Goal: Information Seeking & Learning: Learn about a topic

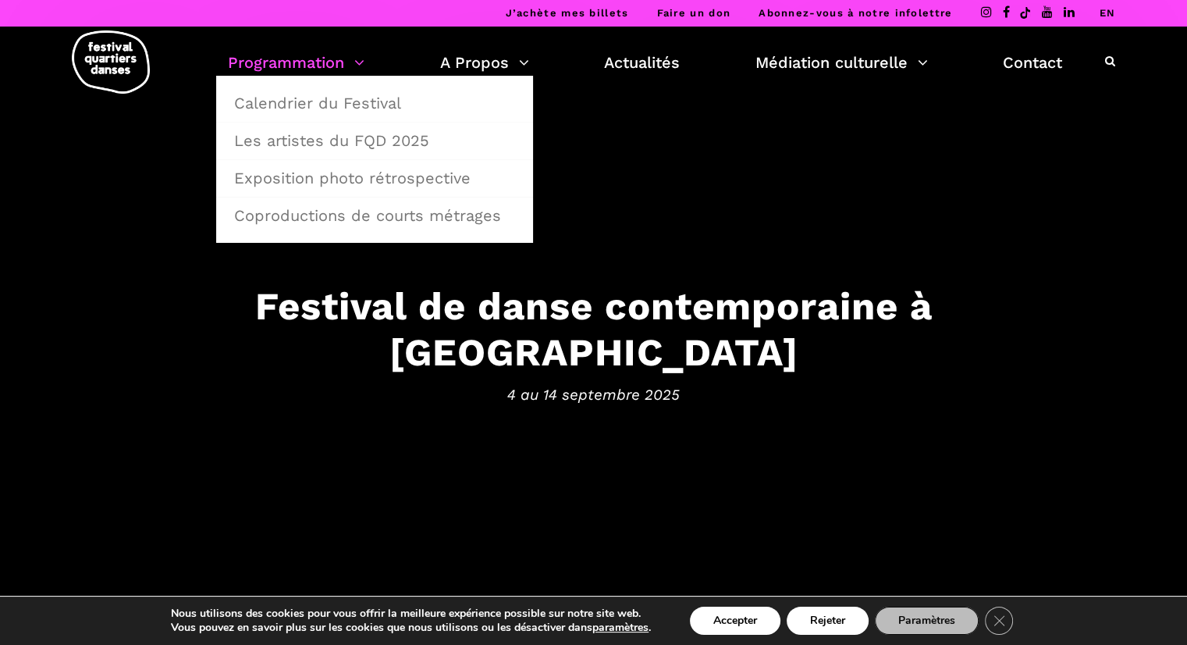
click at [275, 63] on link "Programmation" at bounding box center [296, 62] width 137 height 27
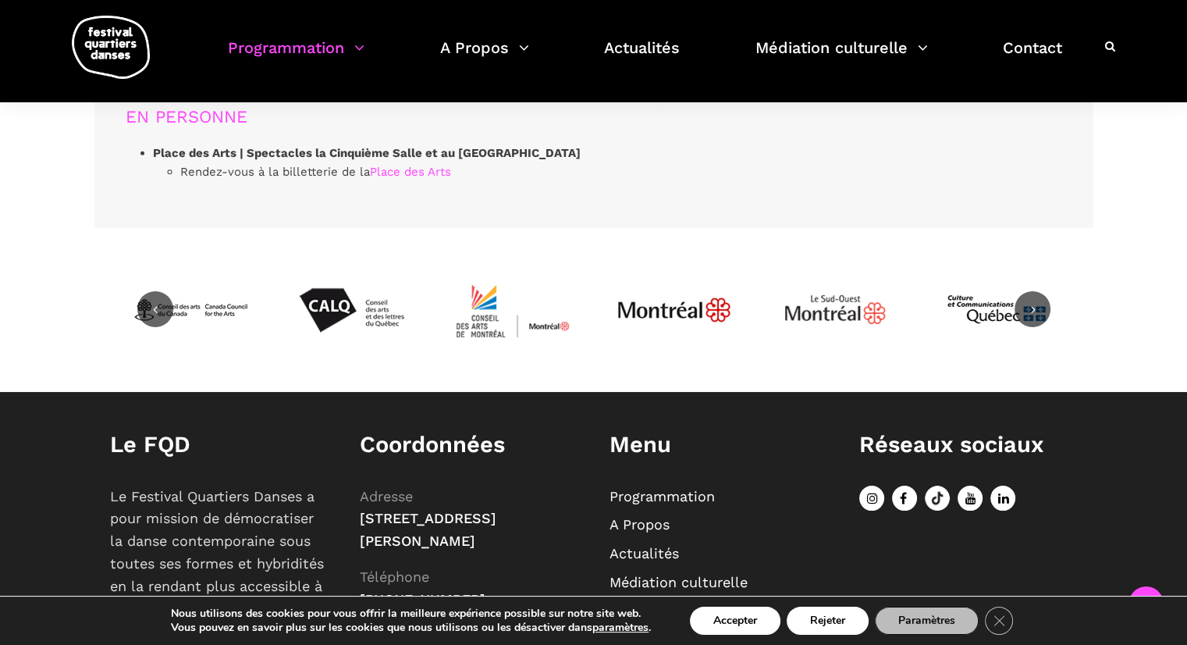
scroll to position [4951, 0]
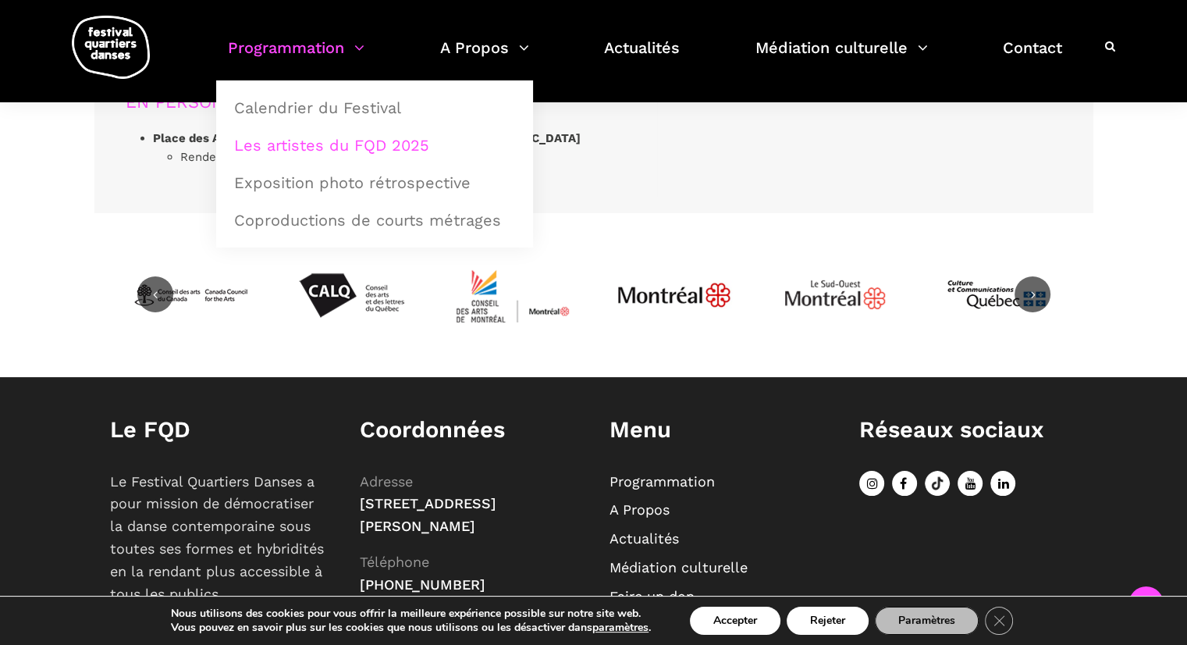
click at [340, 154] on link "Les artistes du FQD 2025" at bounding box center [375, 145] width 300 height 36
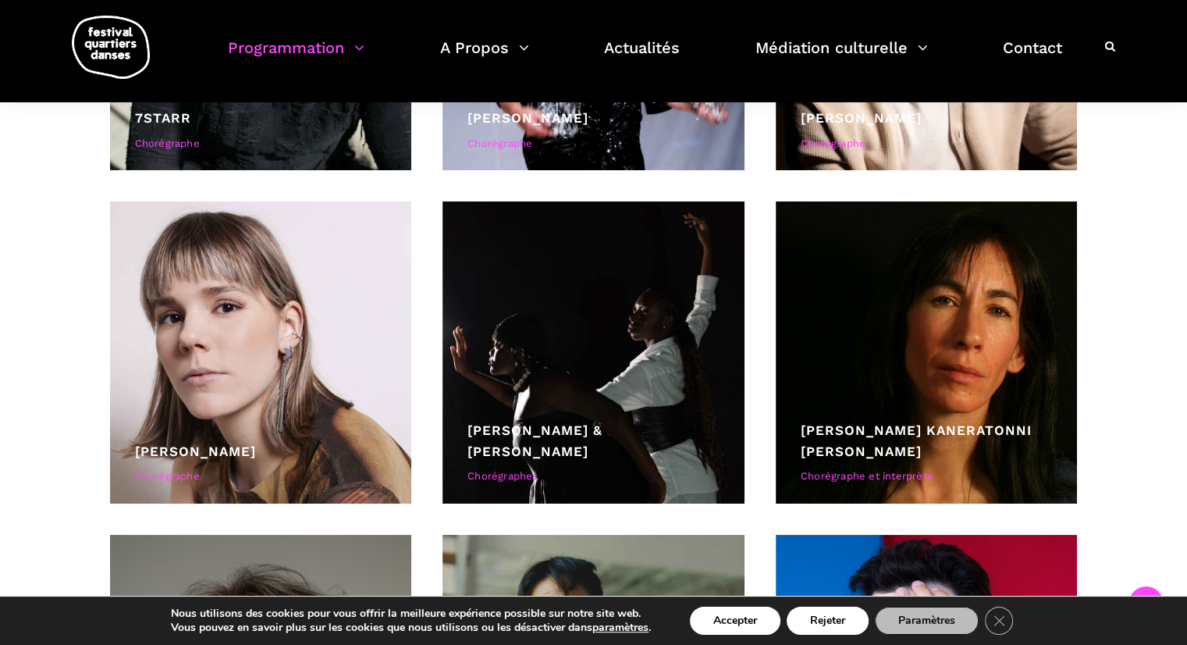
scroll to position [4065, 0]
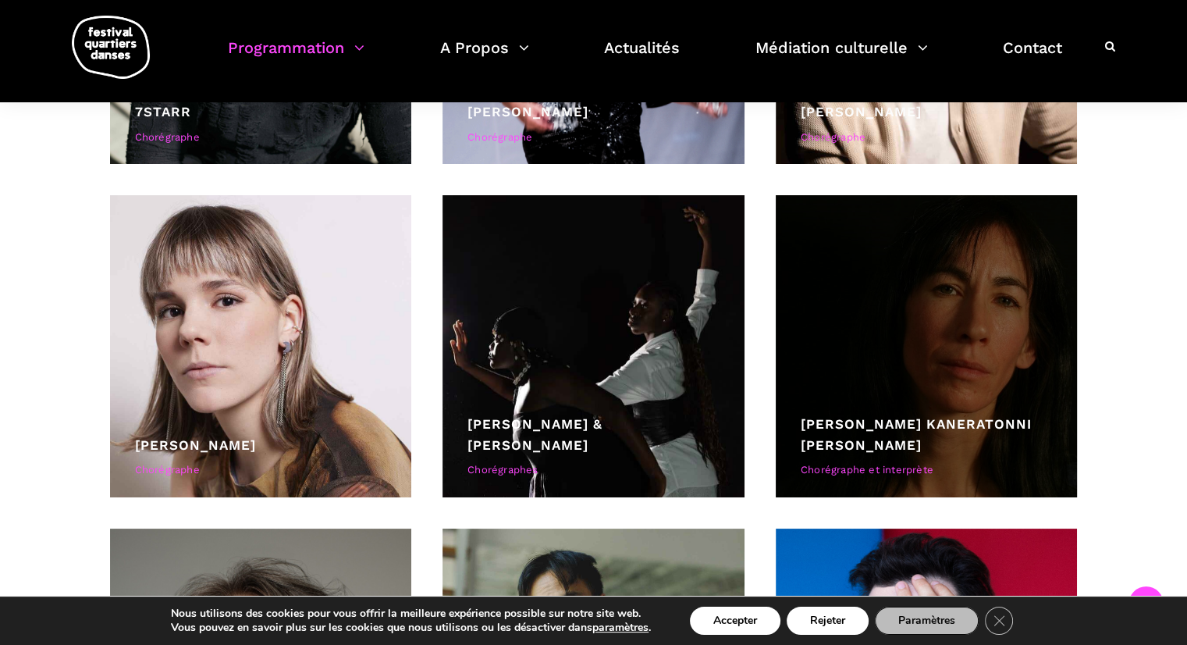
click at [970, 333] on div at bounding box center [927, 346] width 302 height 302
click at [868, 268] on div at bounding box center [927, 346] width 302 height 302
click at [825, 289] on div at bounding box center [927, 346] width 302 height 302
click at [846, 459] on div "Barbara Kaneratonni Diabo Chorégraphe et interprète" at bounding box center [927, 449] width 252 height 71
click at [836, 448] on link "[PERSON_NAME]" at bounding box center [916, 434] width 231 height 37
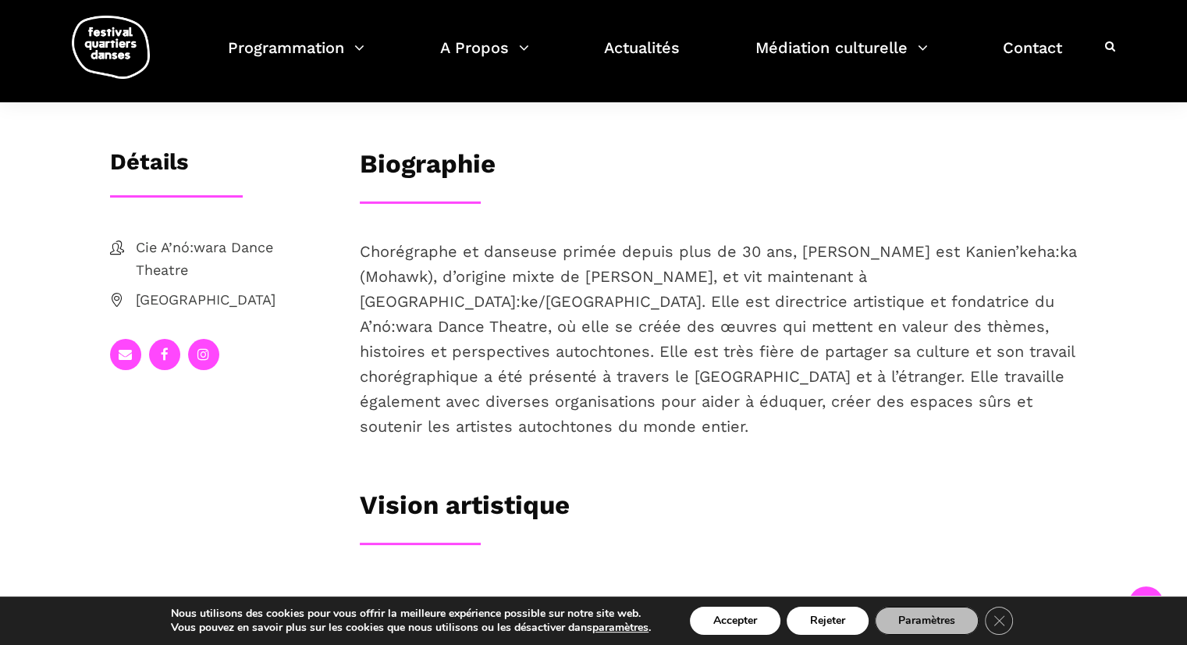
scroll to position [73, 0]
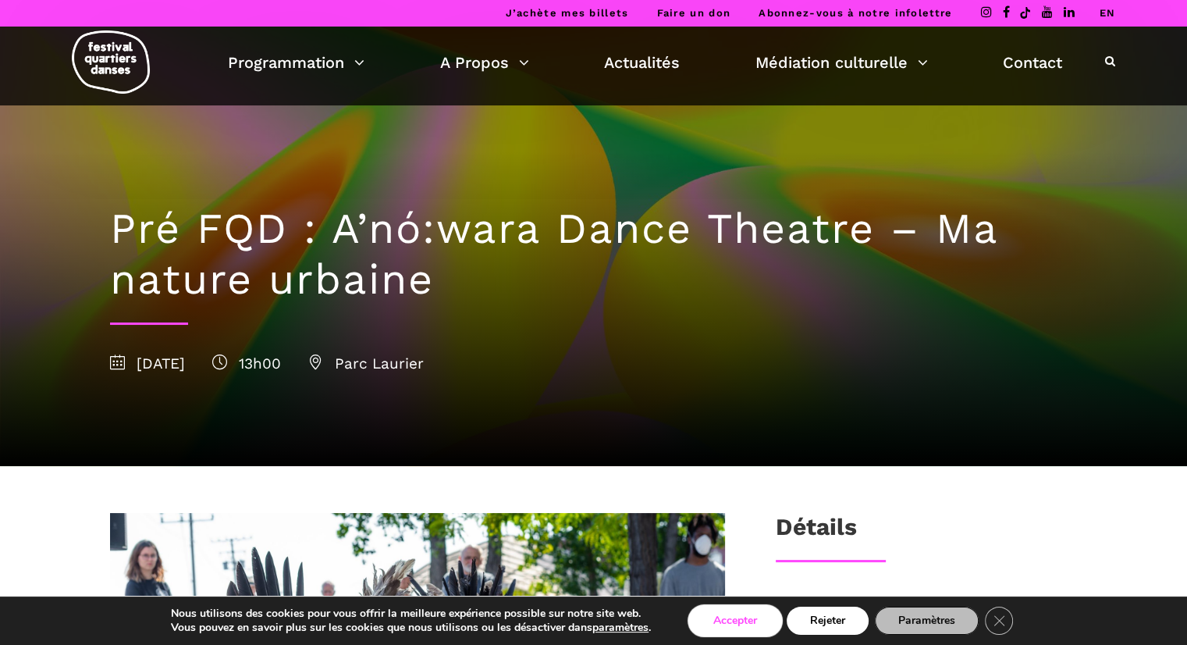
click at [728, 623] on button "Accepter" at bounding box center [735, 621] width 91 height 28
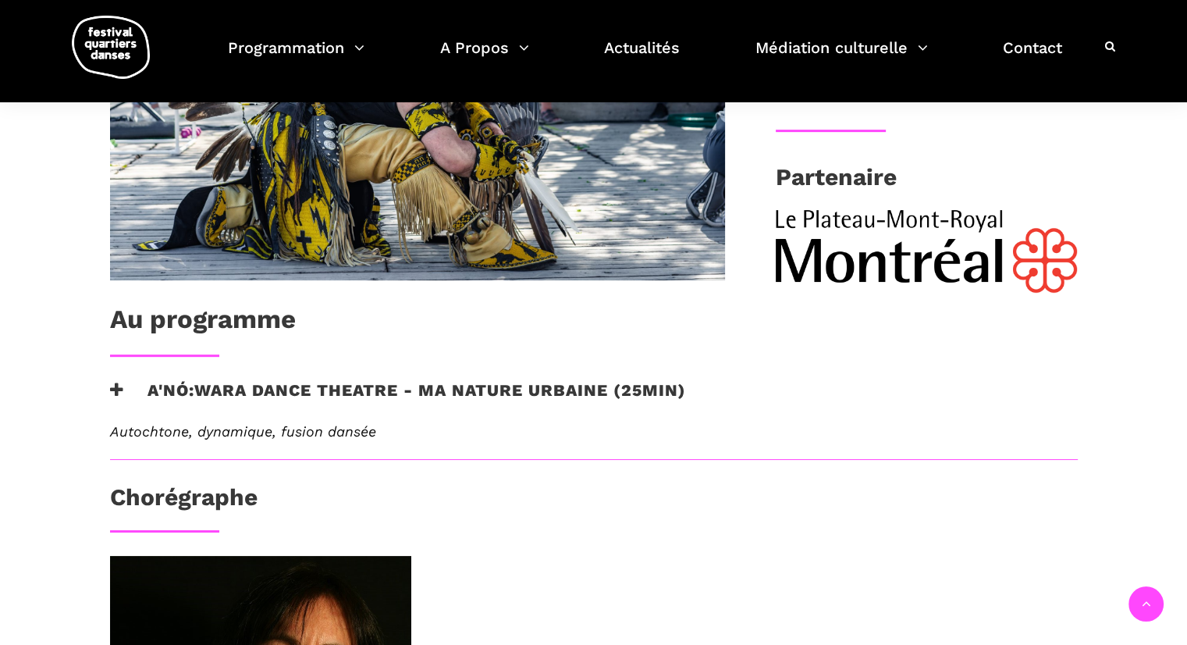
click at [319, 399] on h3 "A'nó:wara Dance Theatre - Ma nature urbaine (25min)" at bounding box center [398, 399] width 576 height 39
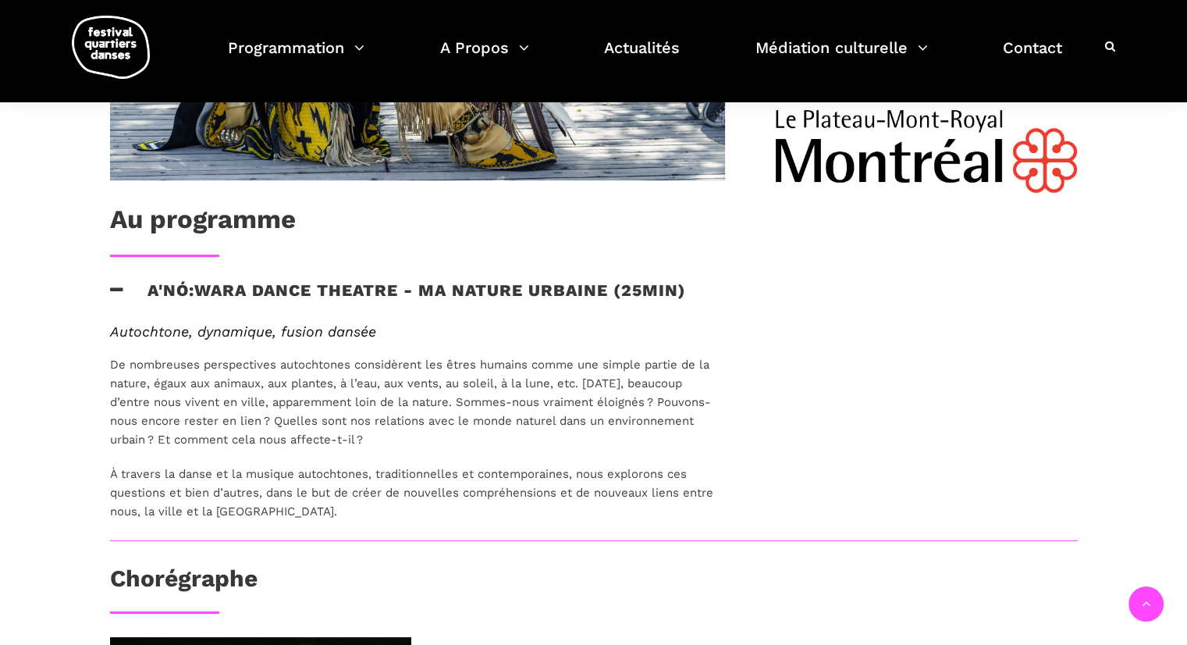
scroll to position [746, 0]
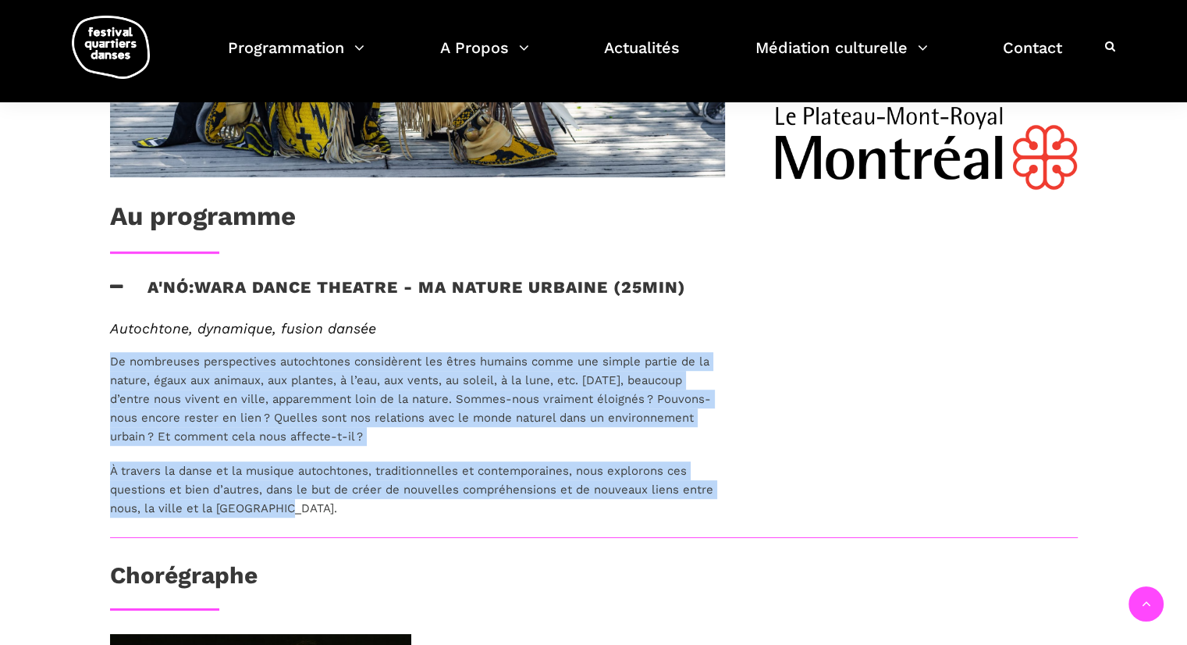
drag, startPoint x: 289, startPoint y: 510, endPoint x: 101, endPoint y: 354, distance: 244.5
click at [101, 354] on div "Autochtone, dynamique, fusion dansée De nombreuses perspectives autochtones con…" at bounding box center [417, 429] width 646 height 218
copy div "De nombreuses perspectives autochtones considèrent les êtres humains comme une …"
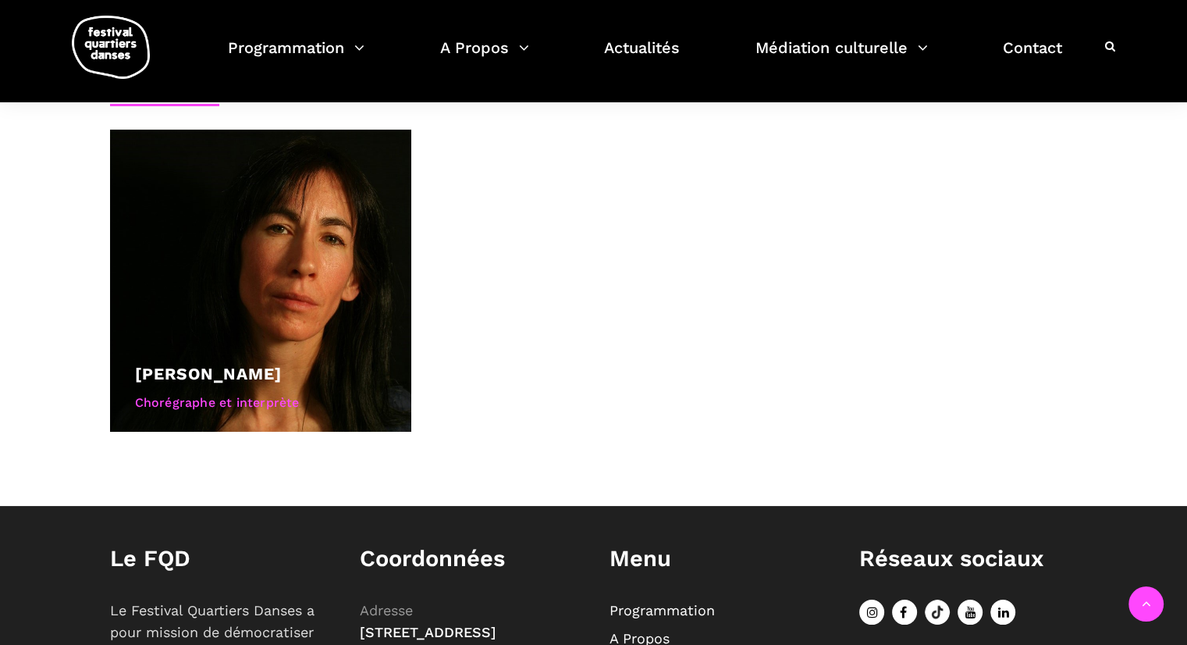
scroll to position [1258, 0]
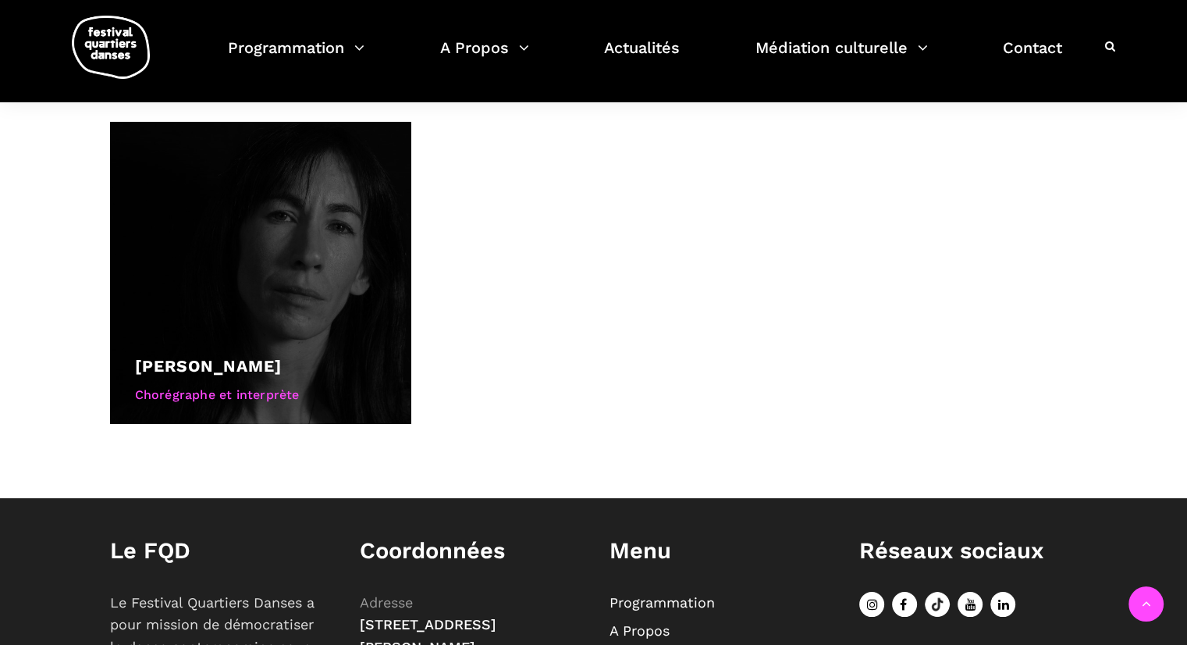
click at [180, 318] on div at bounding box center [261, 273] width 302 height 302
click at [225, 273] on div at bounding box center [261, 273] width 302 height 302
click at [183, 356] on link "[PERSON_NAME]" at bounding box center [208, 366] width 147 height 20
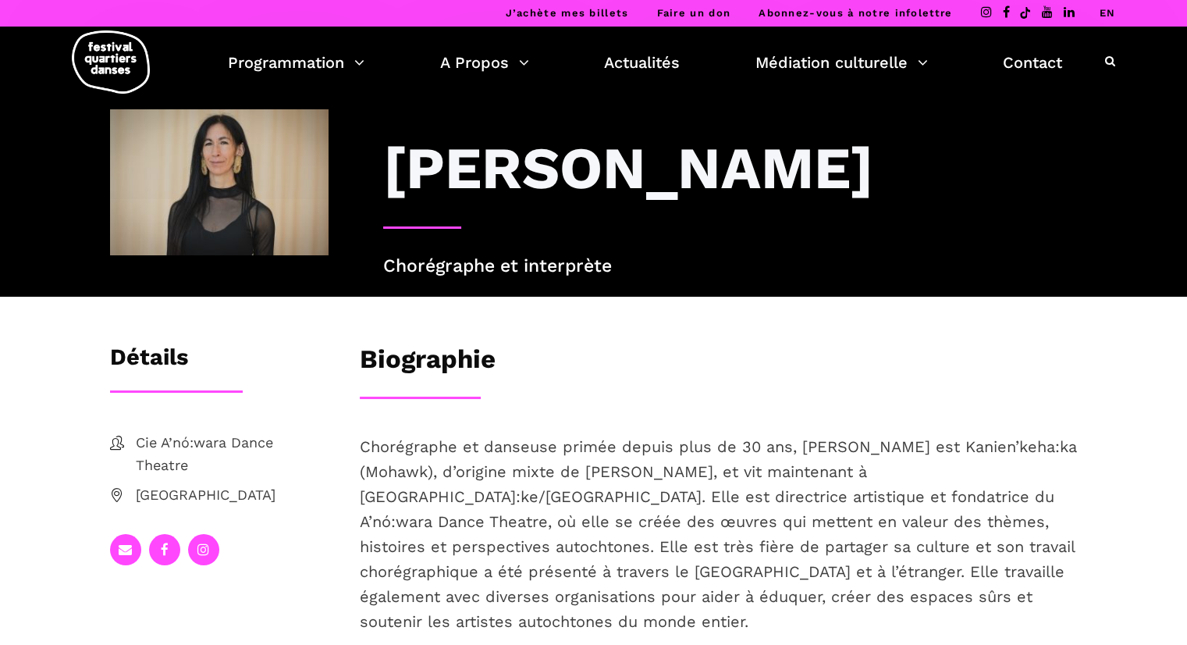
scroll to position [47, 0]
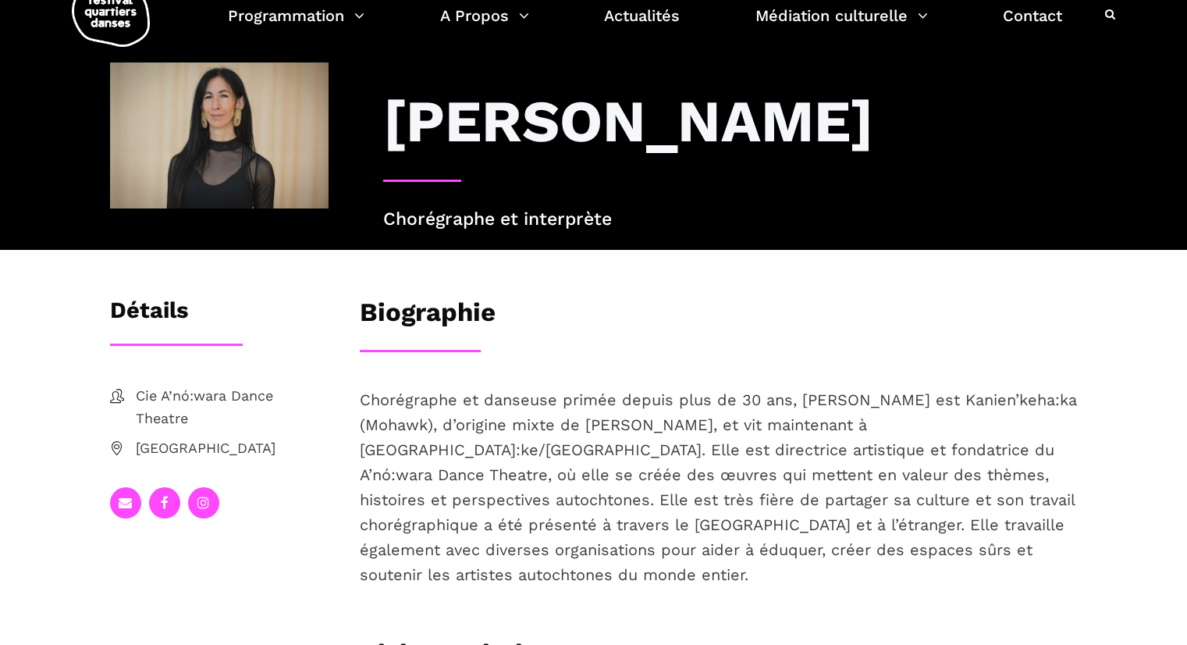
click at [921, 460] on p "Chorégraphe et danseuse primée depuis plus de 30 ans, Barbara est Kanien’keha:k…" at bounding box center [719, 487] width 718 height 200
drag, startPoint x: 890, startPoint y: 463, endPoint x: 1002, endPoint y: 457, distance: 112.6
click at [1002, 457] on p "Chorégraphe et danseuse primée depuis plus de 30 ans, Barbara est Kanien’keha:k…" at bounding box center [719, 487] width 718 height 200
copy p "Kanien’keha:ka"
drag, startPoint x: 162, startPoint y: 464, endPoint x: 195, endPoint y: 488, distance: 40.7
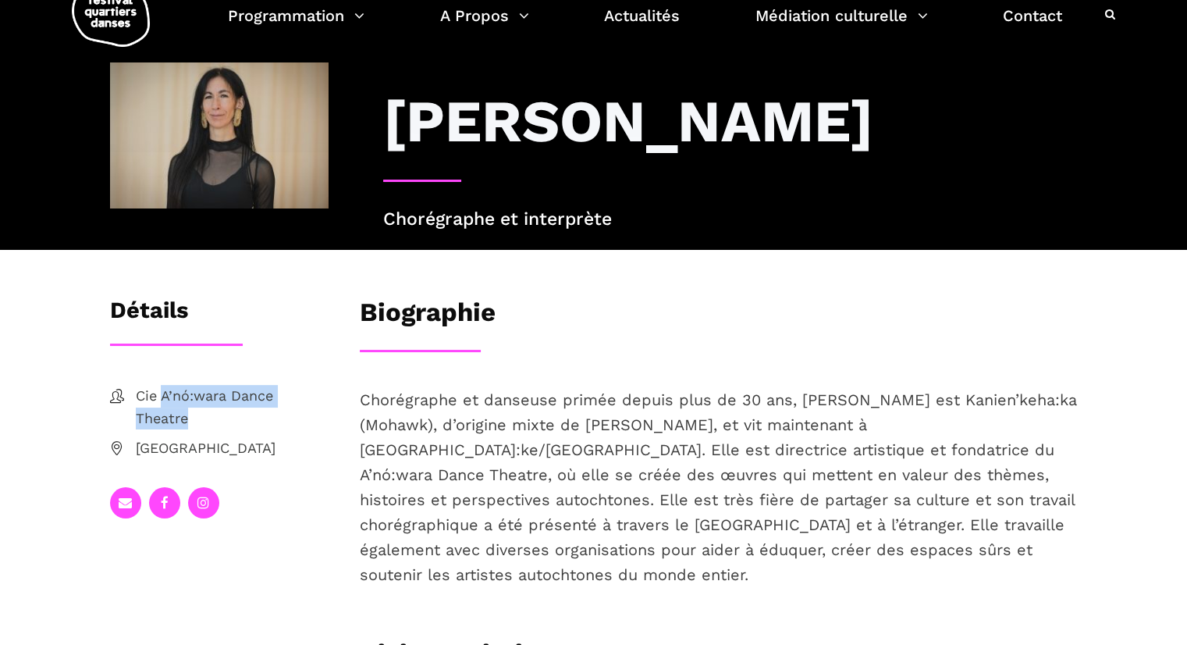
click at [195, 430] on span "Cie A’nó:wara Dance Theatre" at bounding box center [232, 407] width 193 height 45
copy span "A’nó:wara Dance Theatre"
